Goal: Navigation & Orientation: Find specific page/section

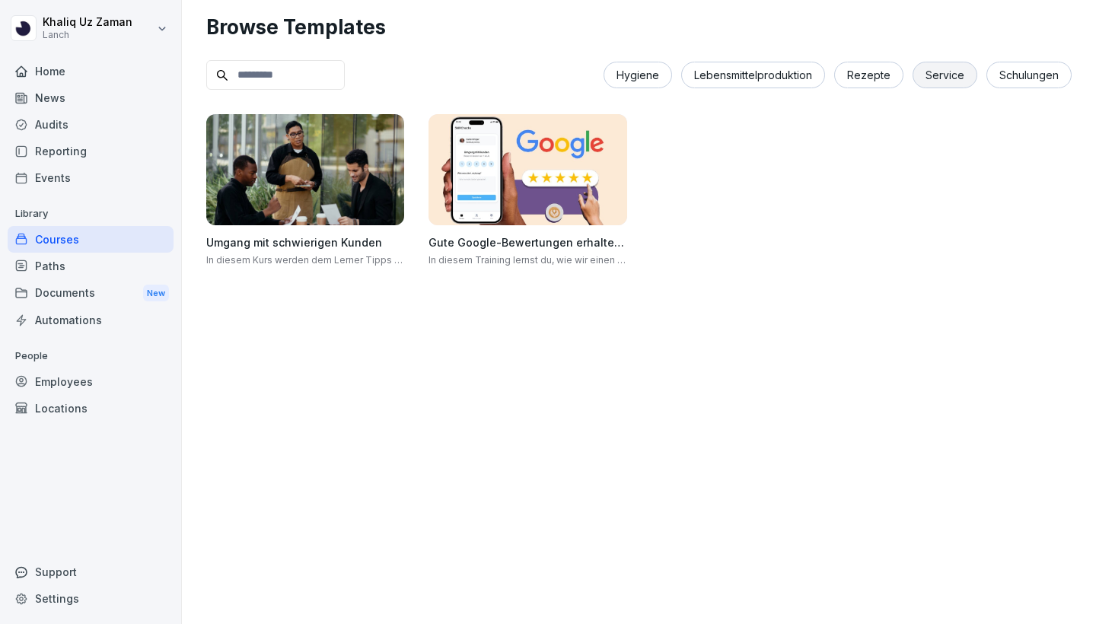
click at [100, 70] on div "Home" at bounding box center [91, 71] width 166 height 27
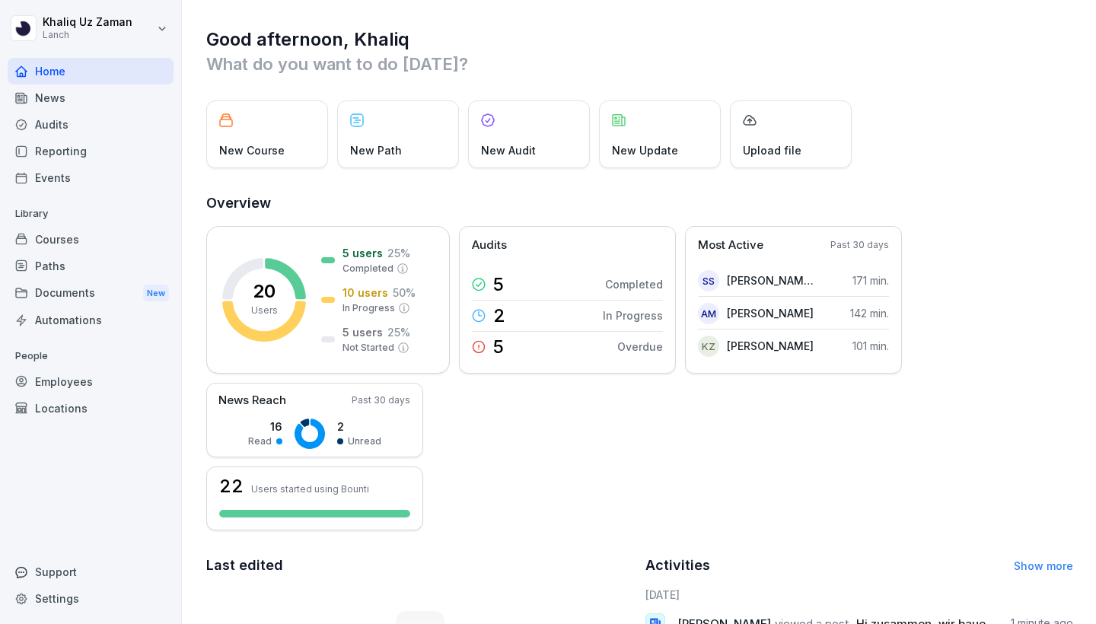
click at [72, 375] on div "Employees" at bounding box center [91, 382] width 166 height 27
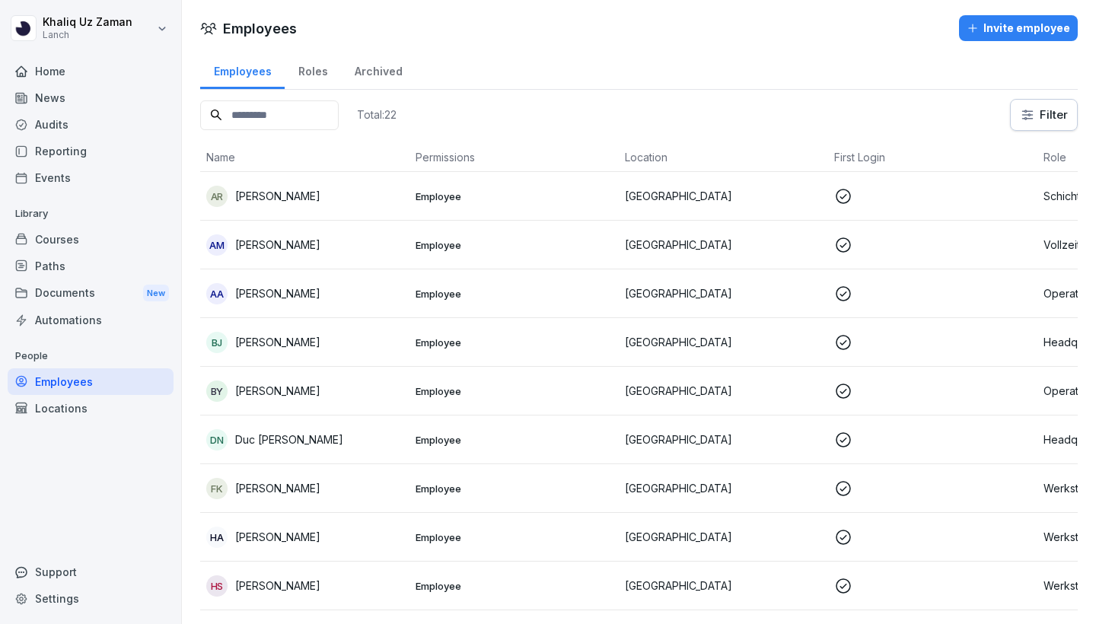
click at [317, 67] on div "Roles" at bounding box center [313, 69] width 56 height 39
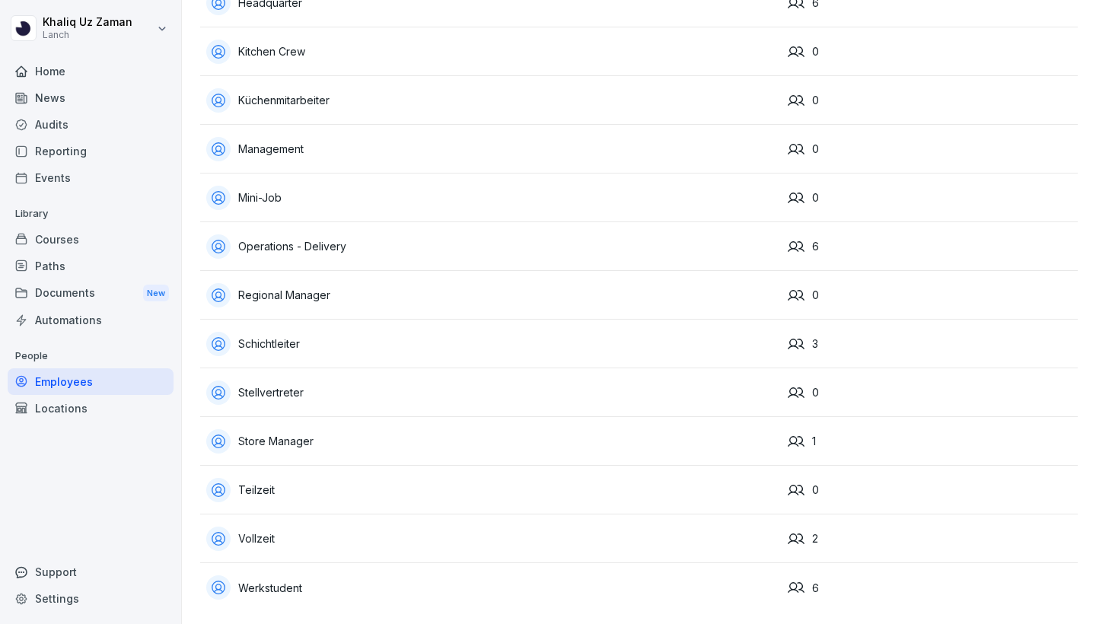
scroll to position [241, 0]
click at [126, 294] on div "Documents New" at bounding box center [91, 293] width 166 height 28
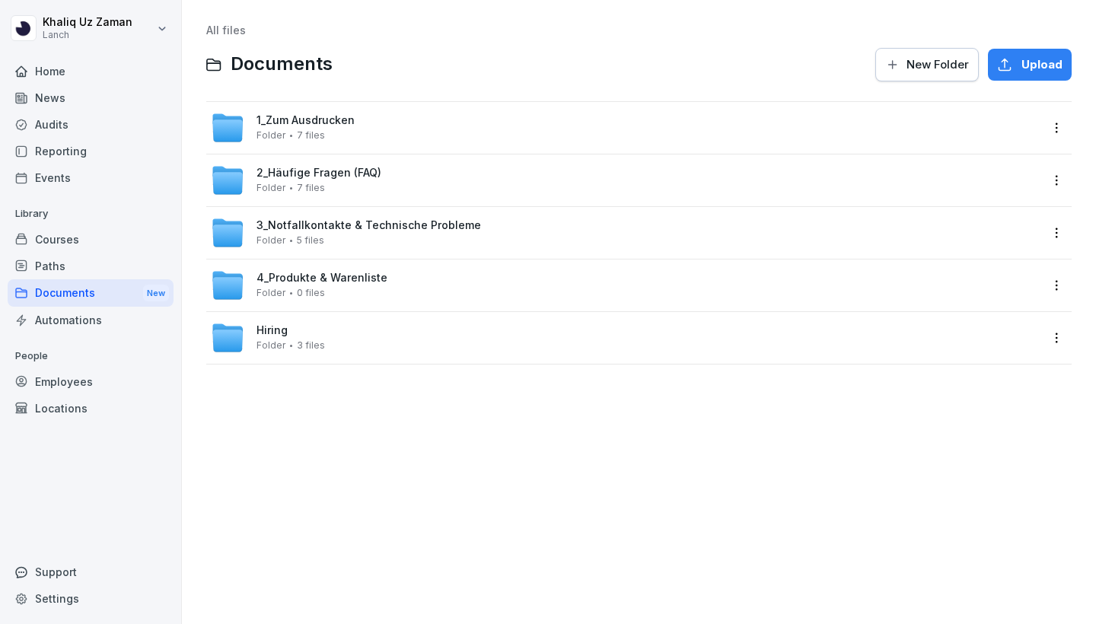
click at [349, 129] on div "1_Zum Ausdrucken Folder 7 files" at bounding box center [306, 127] width 98 height 27
click at [355, 225] on span "3_Notfallkontakte & Technische Probleme" at bounding box center [369, 225] width 225 height 13
click at [305, 177] on span "2_Häufige Fragen (FAQ)" at bounding box center [319, 173] width 125 height 13
